Goal: Transaction & Acquisition: Book appointment/travel/reservation

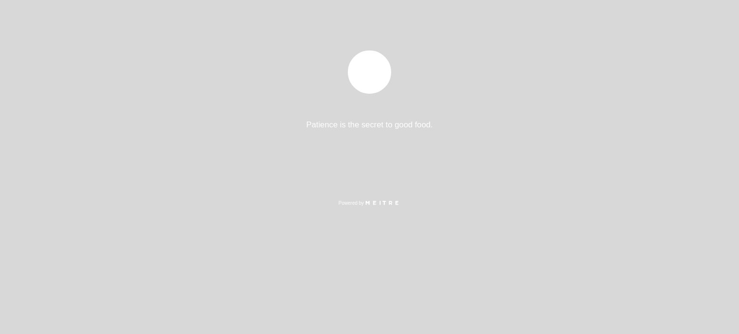
select select "es"
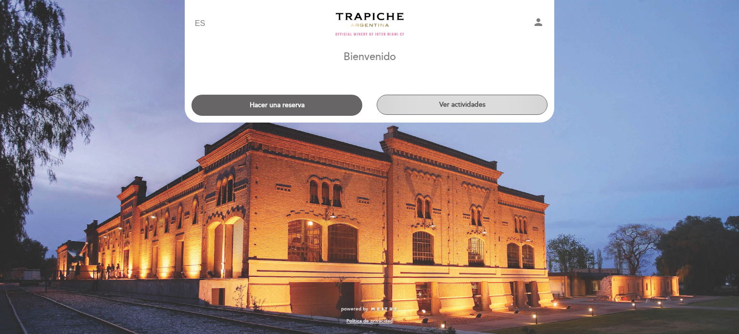
click at [448, 111] on button "Ver actividades" at bounding box center [462, 105] width 171 height 20
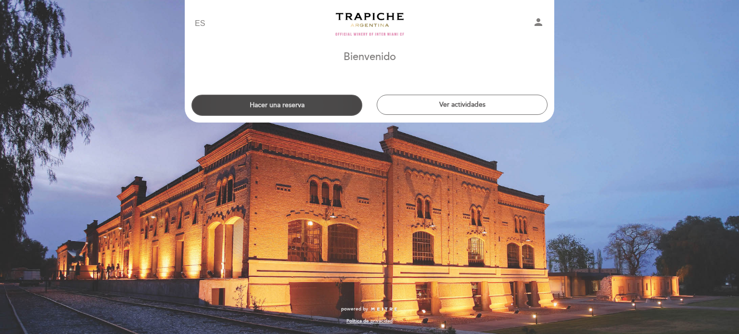
click at [285, 110] on button "Hacer una reserva" at bounding box center [277, 105] width 171 height 21
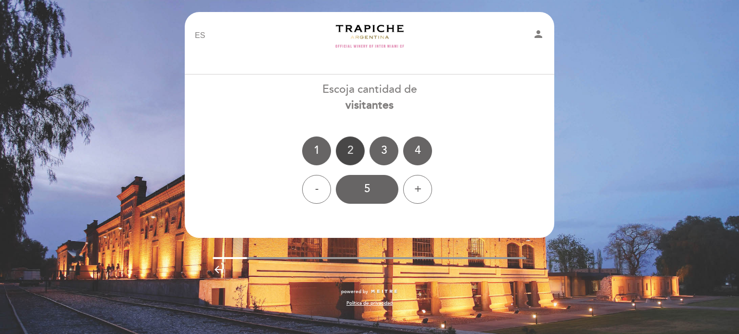
click at [346, 150] on div "2" at bounding box center [350, 151] width 29 height 29
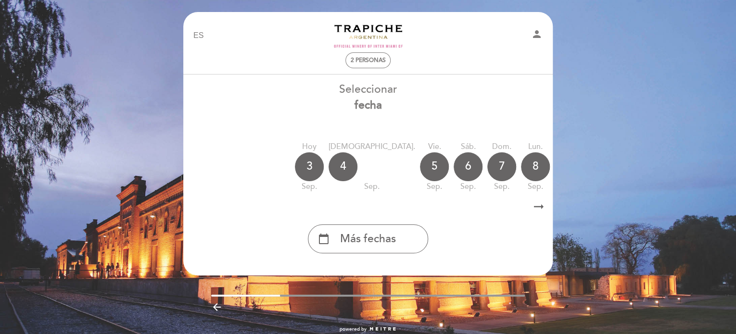
click at [540, 205] on icon "arrow_right_alt" at bounding box center [539, 207] width 14 height 21
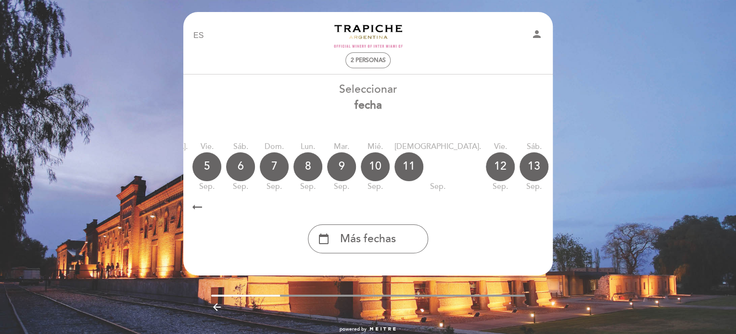
scroll to position [0, 281]
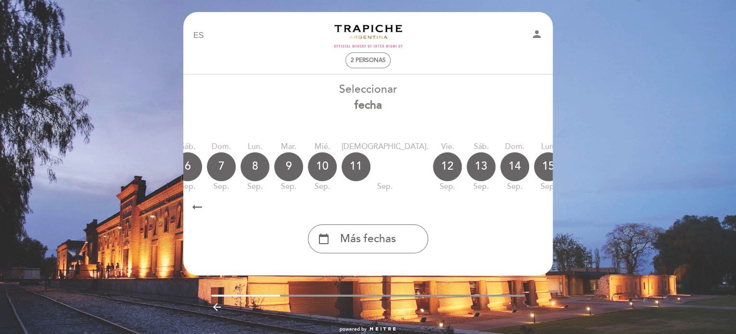
click at [644, 171] on icon "calendar_today" at bounding box center [650, 166] width 12 height 16
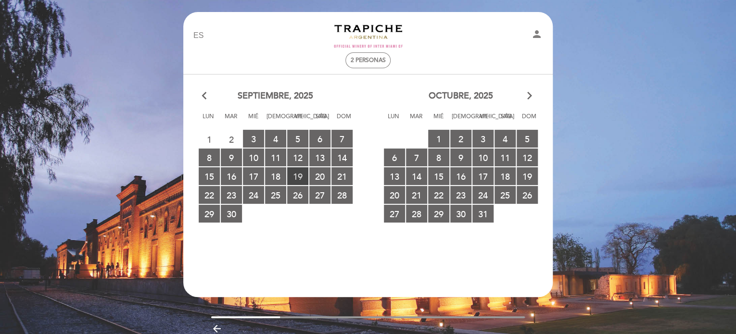
click at [305, 177] on span "19 RESERVAS DISPONIBLES" at bounding box center [297, 176] width 21 height 18
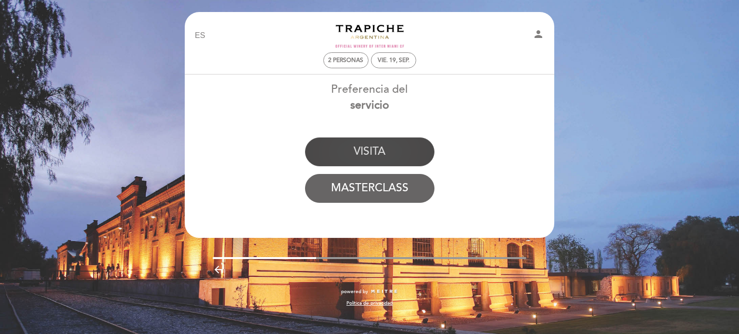
click at [365, 150] on button "VISITA" at bounding box center [369, 152] width 129 height 29
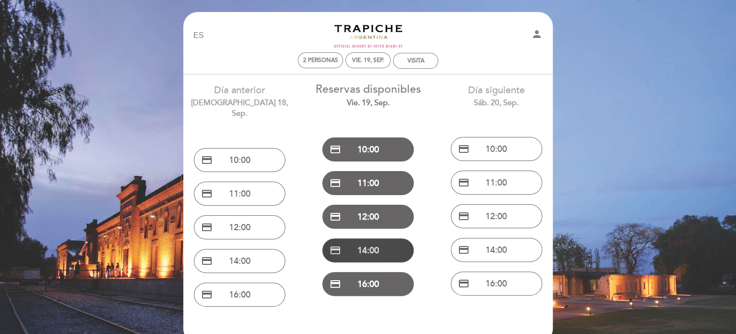
click at [371, 248] on button "credit_card 14:00" at bounding box center [367, 251] width 91 height 24
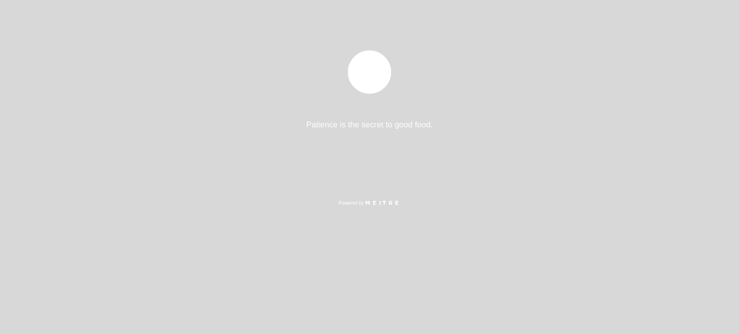
select select "es"
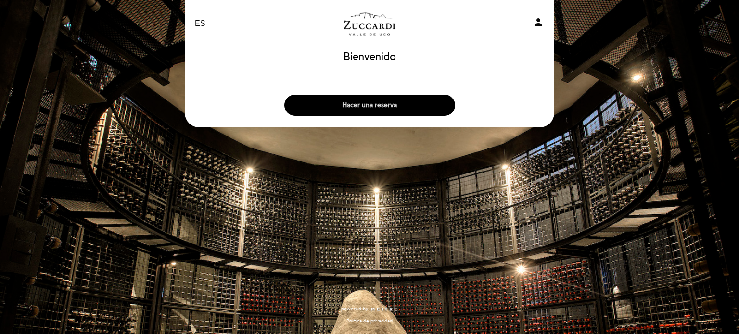
click at [408, 103] on button "Hacer una reserva" at bounding box center [369, 105] width 171 height 21
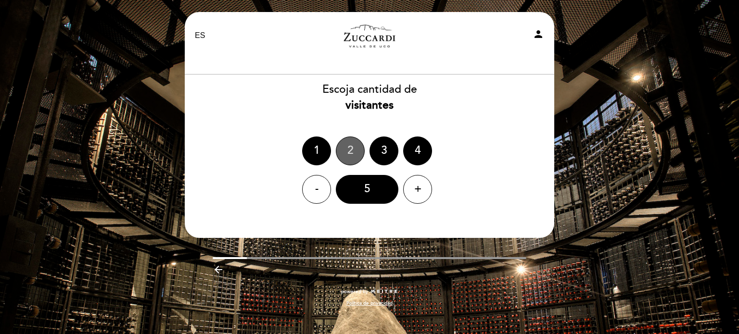
click at [348, 155] on div "2" at bounding box center [350, 151] width 29 height 29
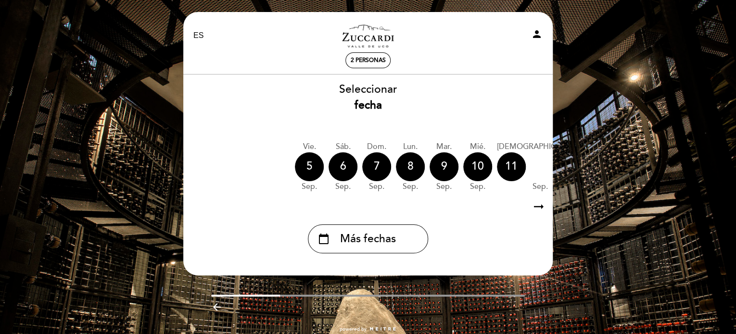
click at [542, 209] on icon "arrow_right_alt" at bounding box center [539, 207] width 14 height 21
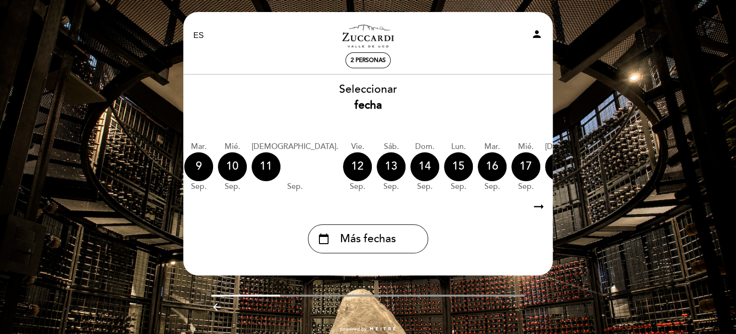
scroll to position [0, 281]
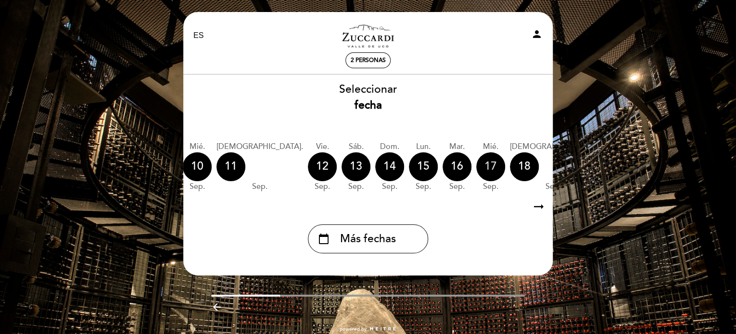
click at [476, 167] on div "17" at bounding box center [490, 167] width 29 height 29
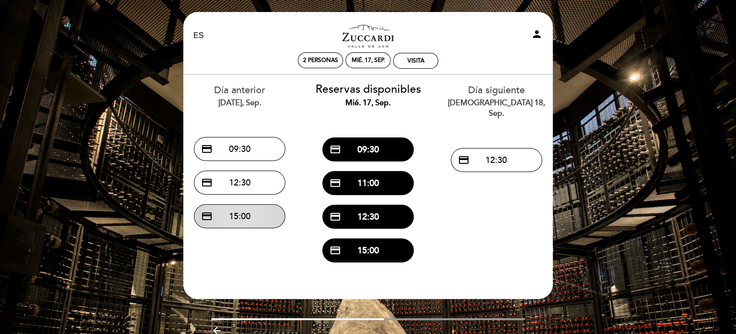
click at [248, 218] on button "credit_card 15:00" at bounding box center [239, 217] width 91 height 24
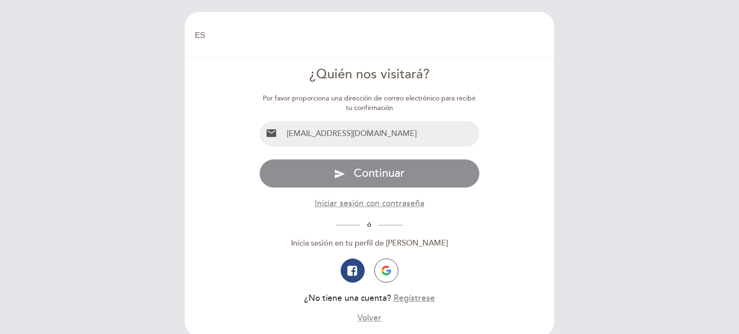
select select "es"
click at [382, 181] on button "send Continuar" at bounding box center [369, 173] width 221 height 29
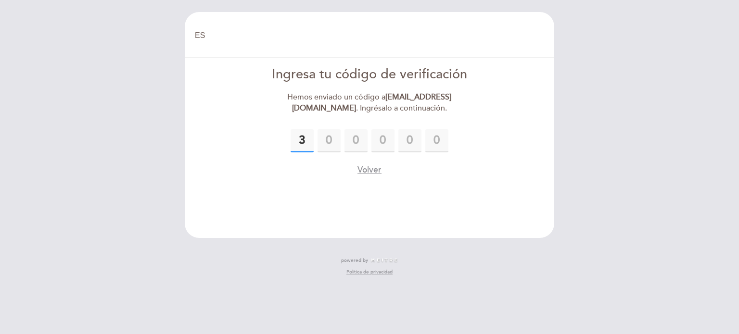
type input "3"
type input "4"
type input "5"
type input "9"
type input "6"
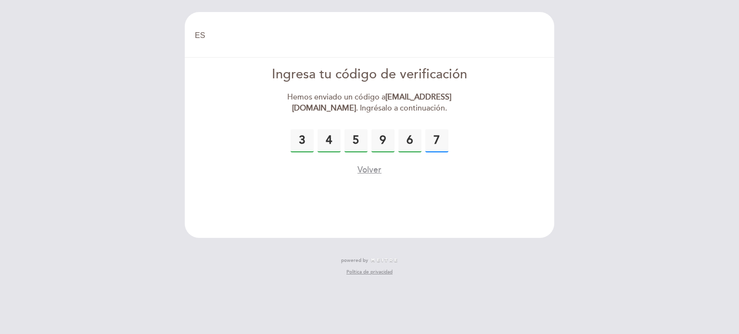
type input "7"
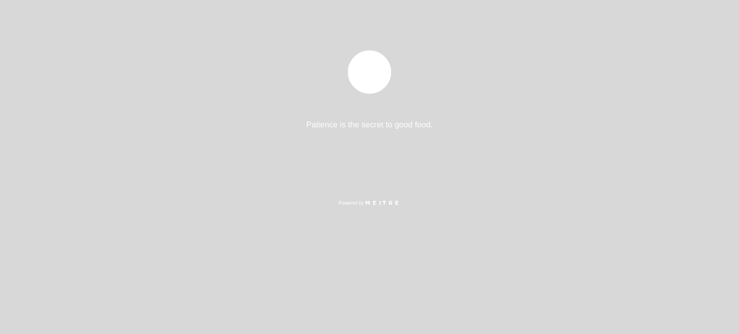
select select "es"
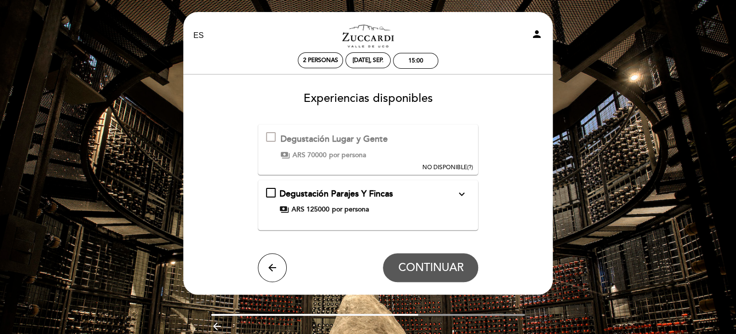
click at [461, 194] on icon "expand_more" at bounding box center [462, 195] width 12 height 12
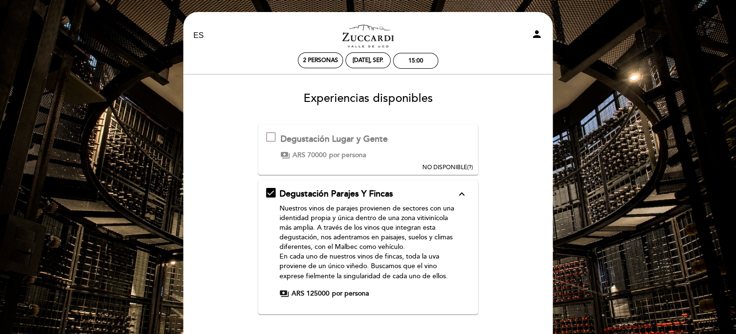
drag, startPoint x: 636, startPoint y: 140, endPoint x: 739, endPoint y: 65, distance: 126.8
click at [736, 65] on html "EN ES PT Zuccardi Valle de Uco - Turismo person 2 personas mar. 16, sep. 15:00 …" at bounding box center [368, 229] width 736 height 458
click at [443, 165] on span "NO DISPONIBLE" at bounding box center [444, 167] width 45 height 7
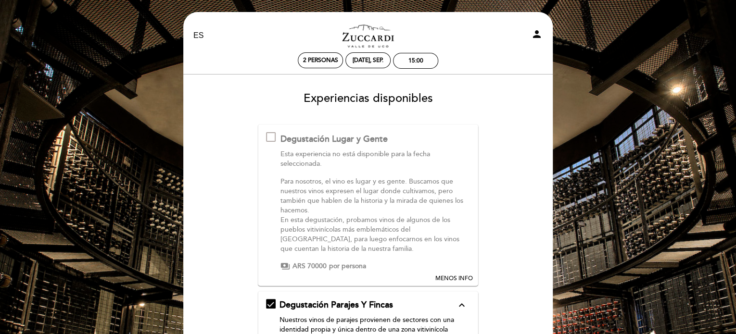
click at [414, 302] on div "Degustación Parajes Y Fincas expand_less" at bounding box center [368, 305] width 177 height 13
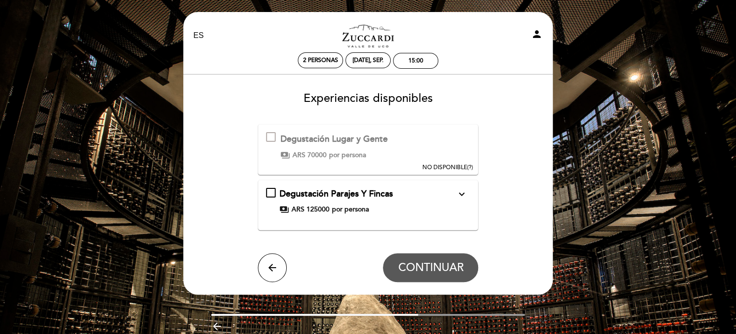
click at [266, 191] on div "Degustación Parajes Y Fincas expand_more Nuestros vinos de parajes provienen de…" at bounding box center [368, 201] width 205 height 27
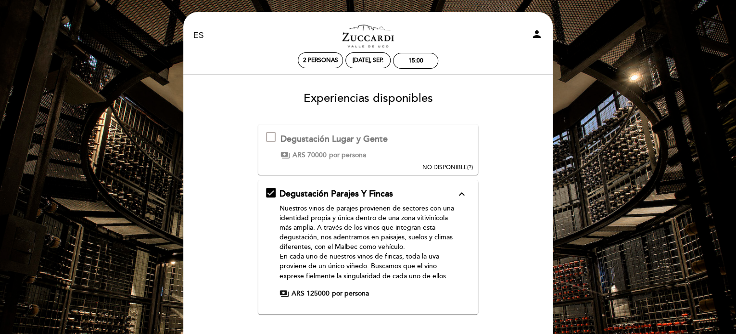
drag, startPoint x: 483, startPoint y: 297, endPoint x: 472, endPoint y: 205, distance: 93.1
click at [472, 205] on form "Degustación Lugar y Gente Esta experiencia no está disponible para la fecha sel…" at bounding box center [368, 245] width 356 height 242
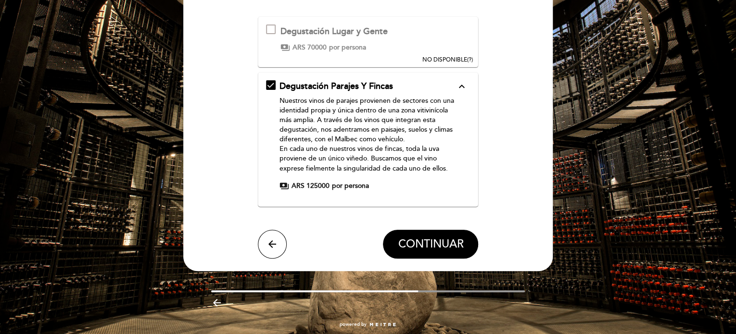
scroll to position [123, 0]
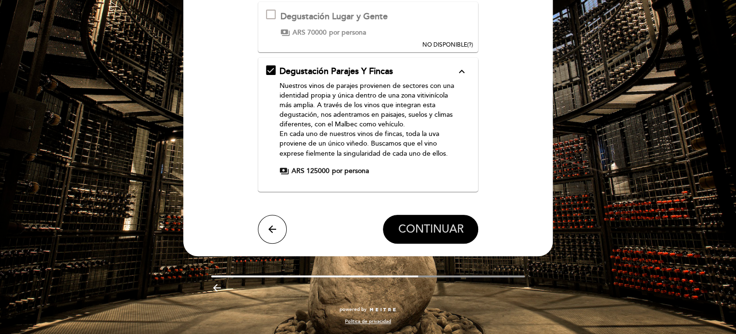
click at [445, 232] on span "CONTINUAR" at bounding box center [430, 229] width 65 height 13
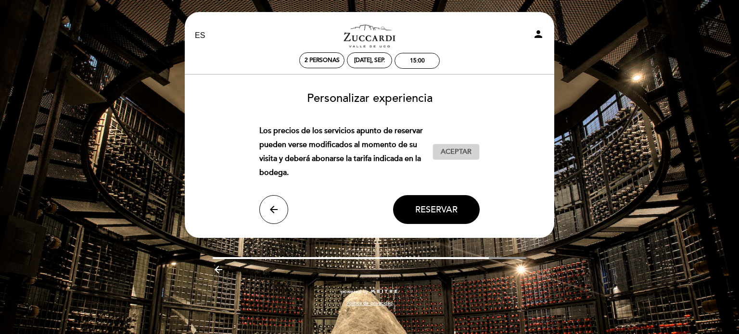
click at [452, 157] on span "Aceptar" at bounding box center [456, 152] width 31 height 10
click at [439, 205] on span "Reservar" at bounding box center [436, 210] width 42 height 11
